Goal: Task Accomplishment & Management: Manage account settings

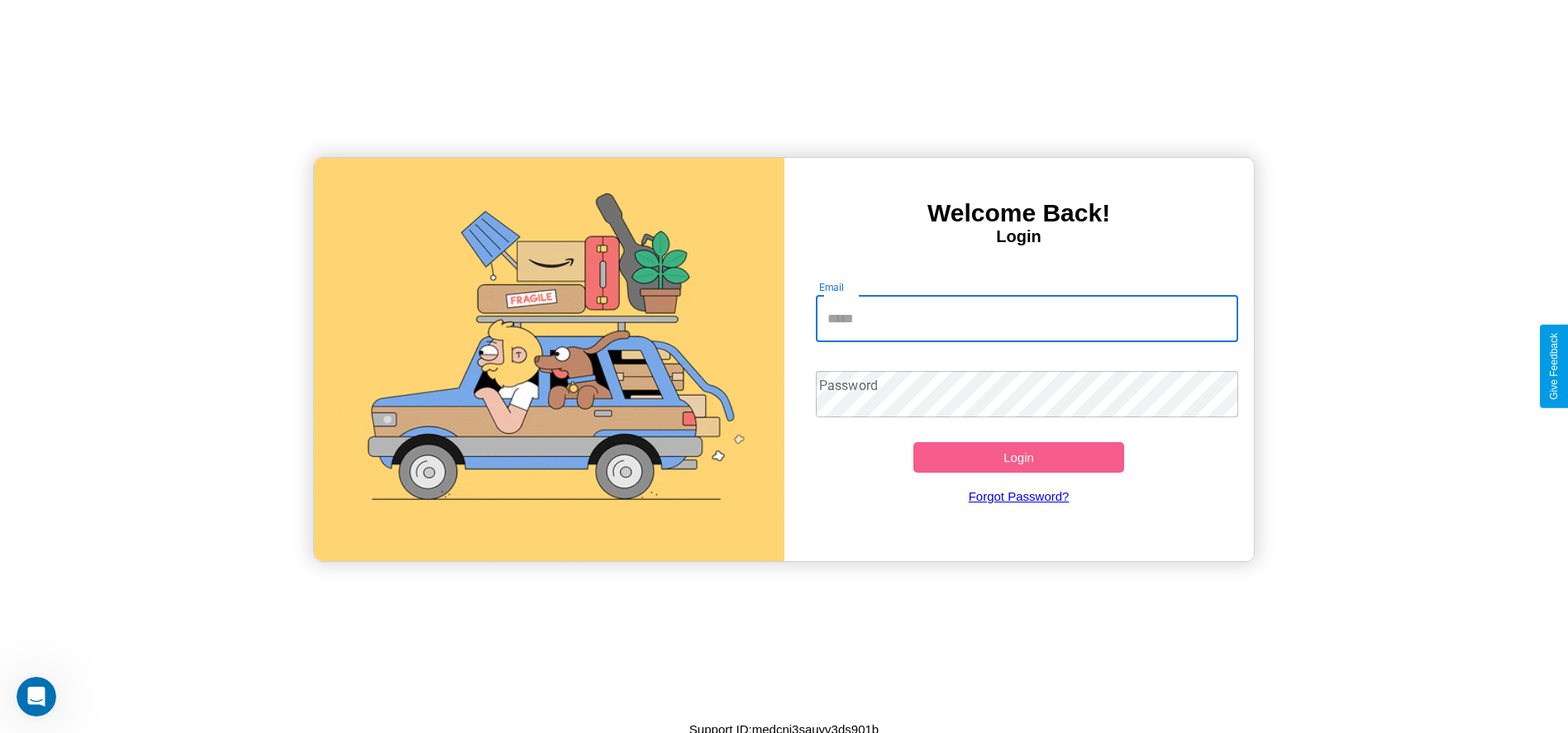
click at [1026, 318] on input "Email" at bounding box center [1027, 319] width 422 height 46
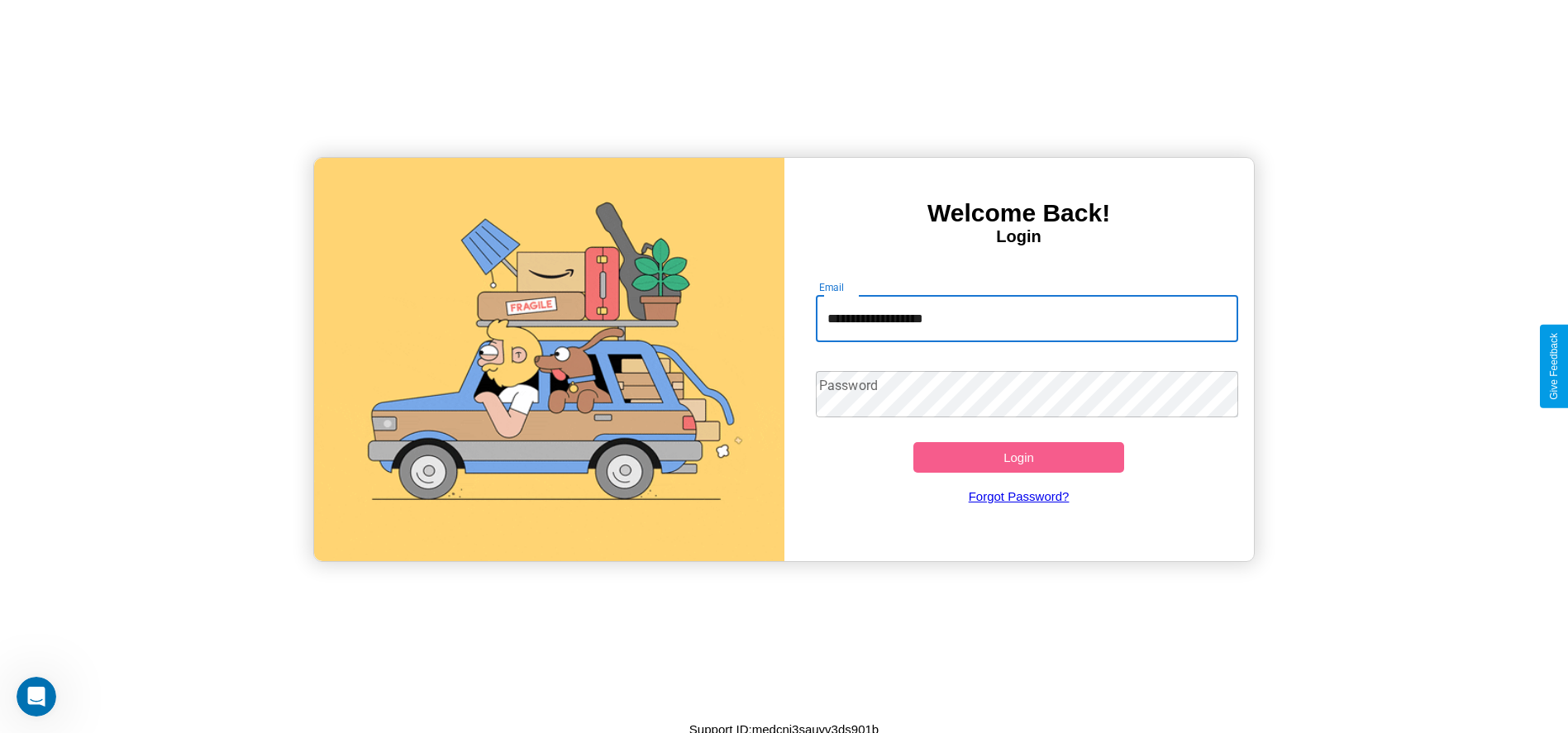
type input "**********"
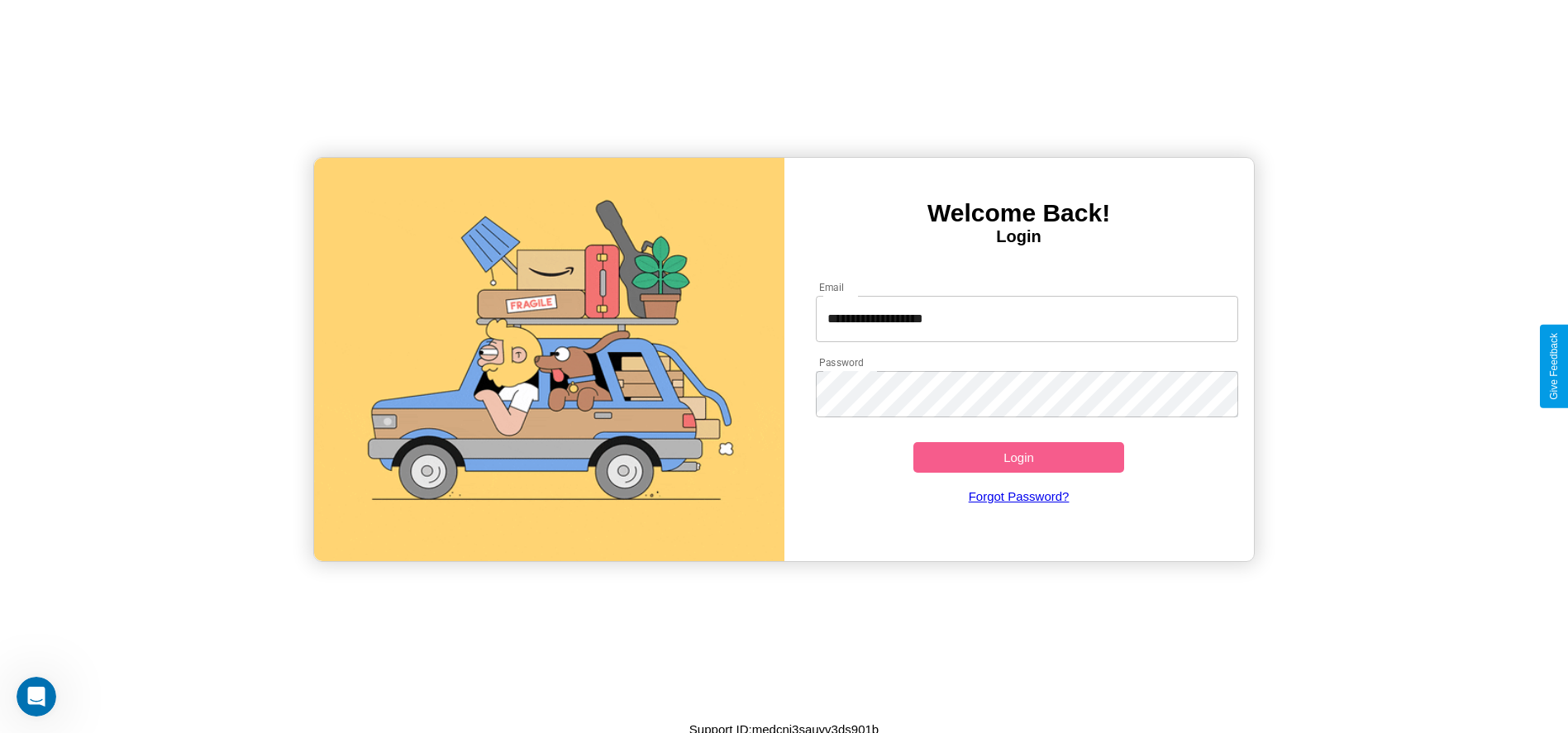
click at [1019, 457] on button "Login" at bounding box center [1019, 458] width 211 height 31
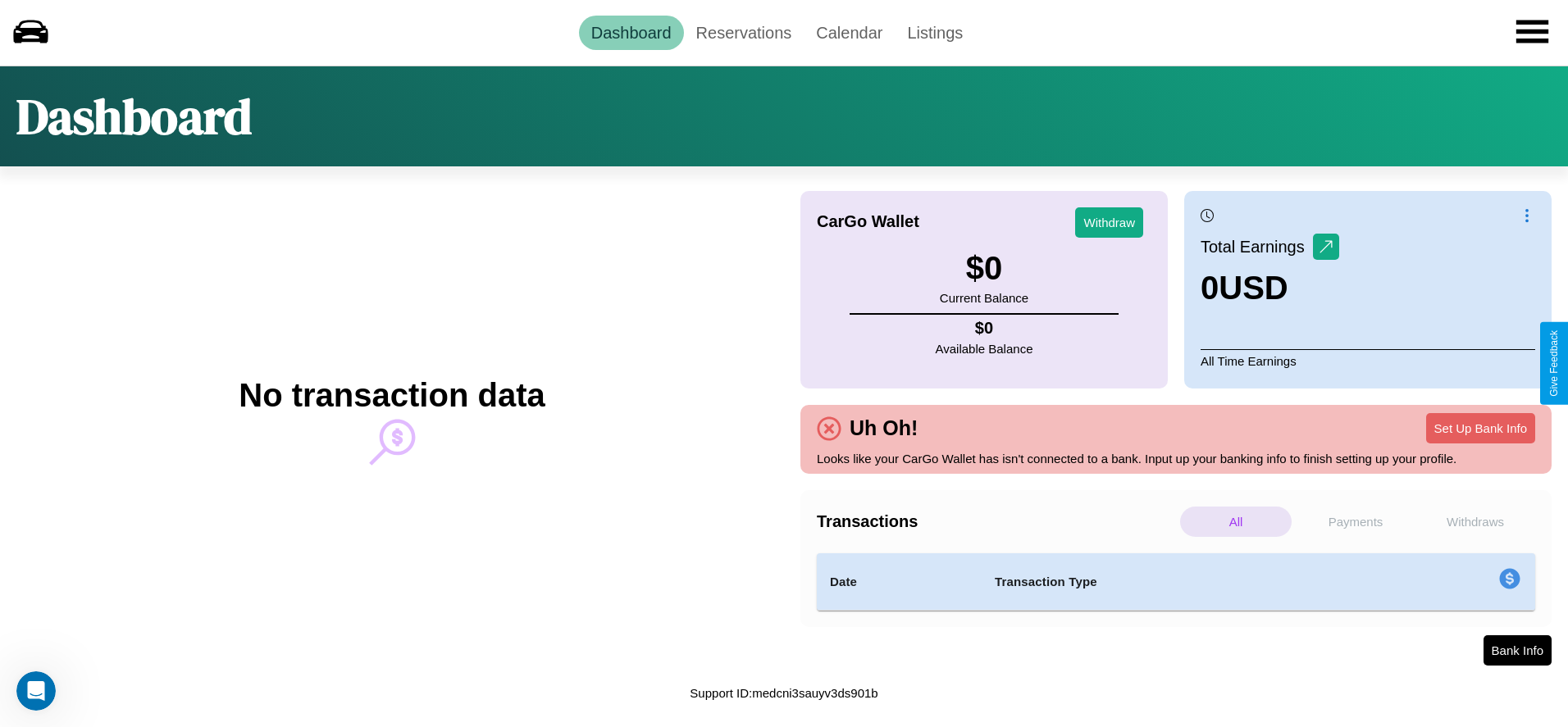
click at [1236, 521] on p "All" at bounding box center [1236, 522] width 112 height 30
click at [1475, 521] on p "Withdraws" at bounding box center [1475, 522] width 112 height 30
click at [1356, 521] on p "Payments" at bounding box center [1356, 522] width 112 height 30
click at [743, 32] on link "Reservations" at bounding box center [743, 32] width 120 height 34
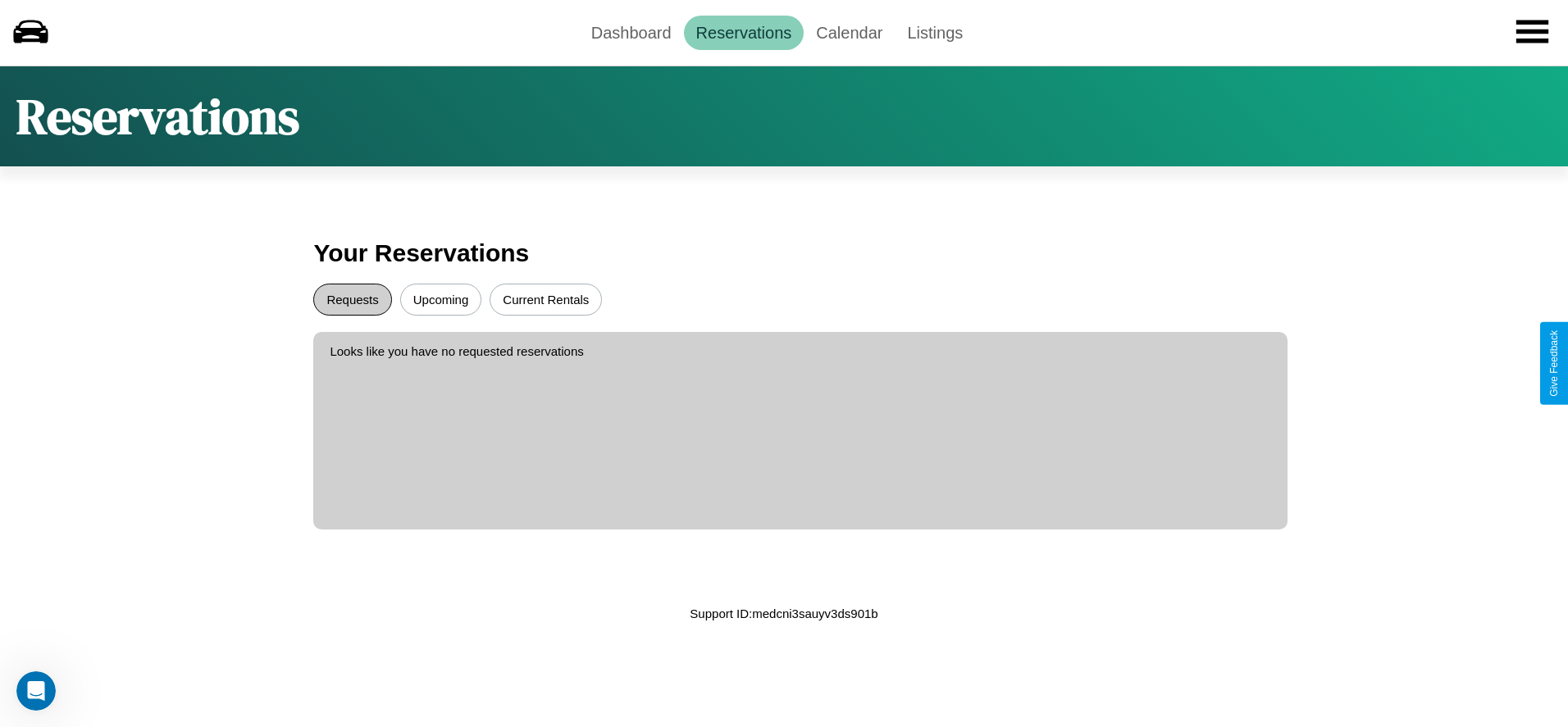
click at [353, 300] on button "Requests" at bounding box center [352, 300] width 78 height 32
click at [440, 300] on button "Upcoming" at bounding box center [441, 300] width 82 height 32
